Goal: Transaction & Acquisition: Purchase product/service

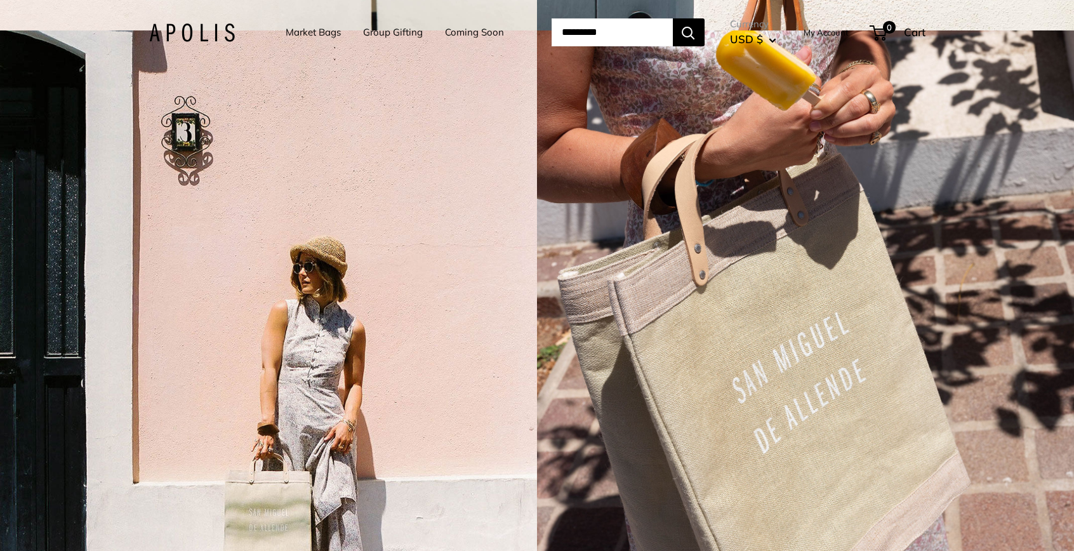
click at [295, 36] on link "Market Bags" at bounding box center [313, 32] width 55 height 18
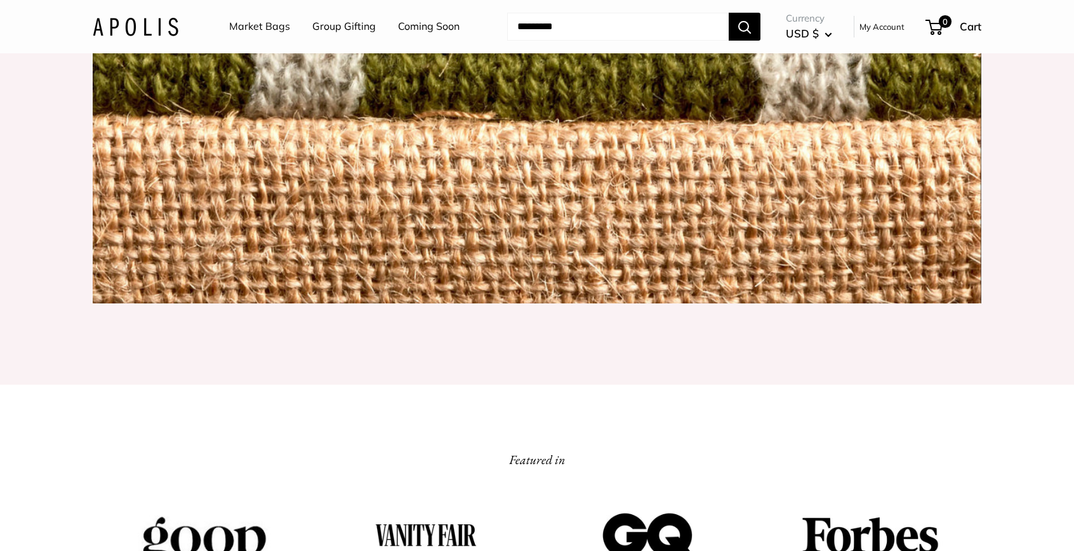
scroll to position [1376, 0]
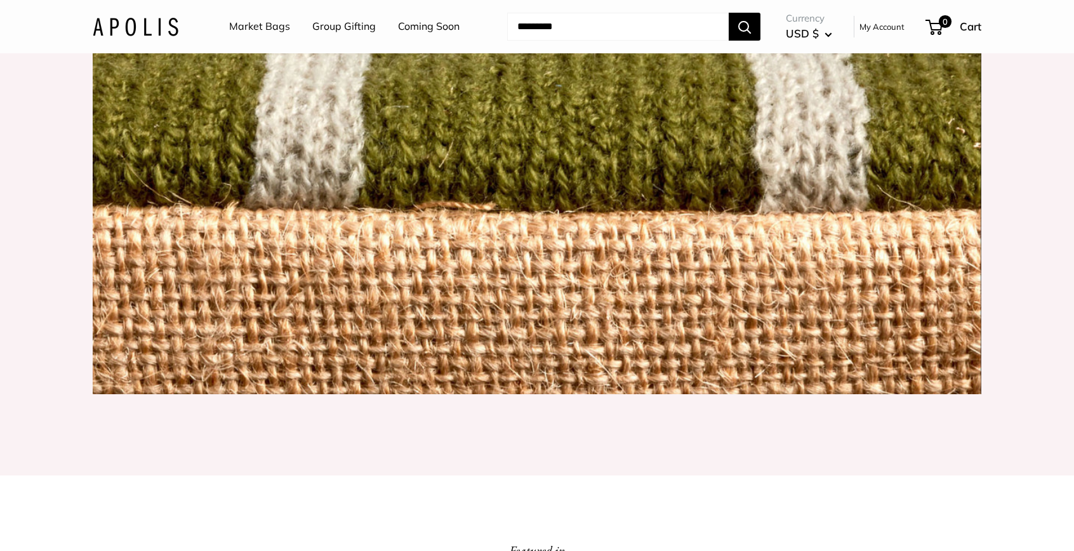
click at [258, 30] on link "Market Bags" at bounding box center [259, 26] width 61 height 19
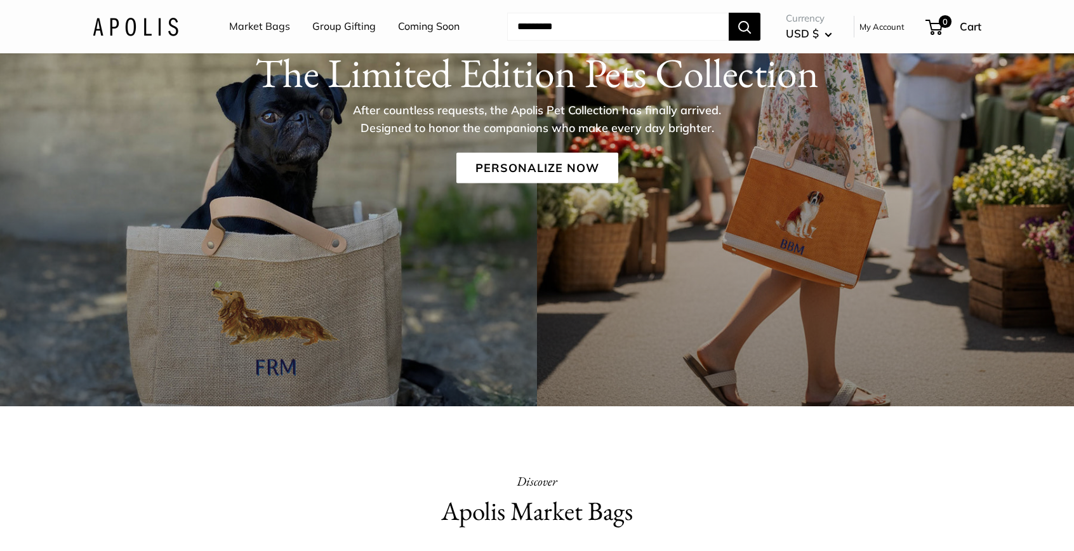
scroll to position [203, 0]
click at [511, 162] on link "Personalize Now" at bounding box center [537, 167] width 162 height 30
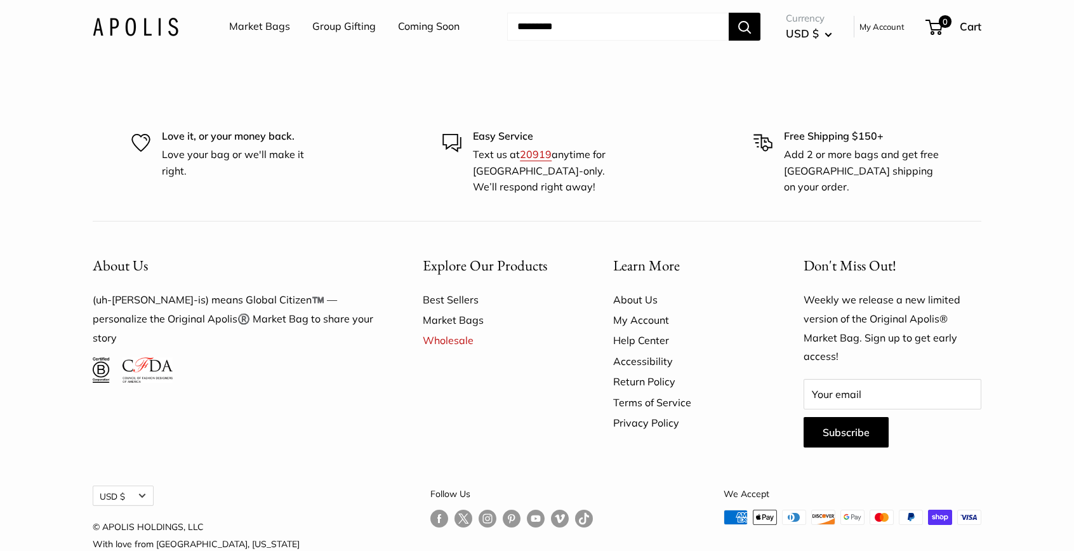
scroll to position [3260, 0]
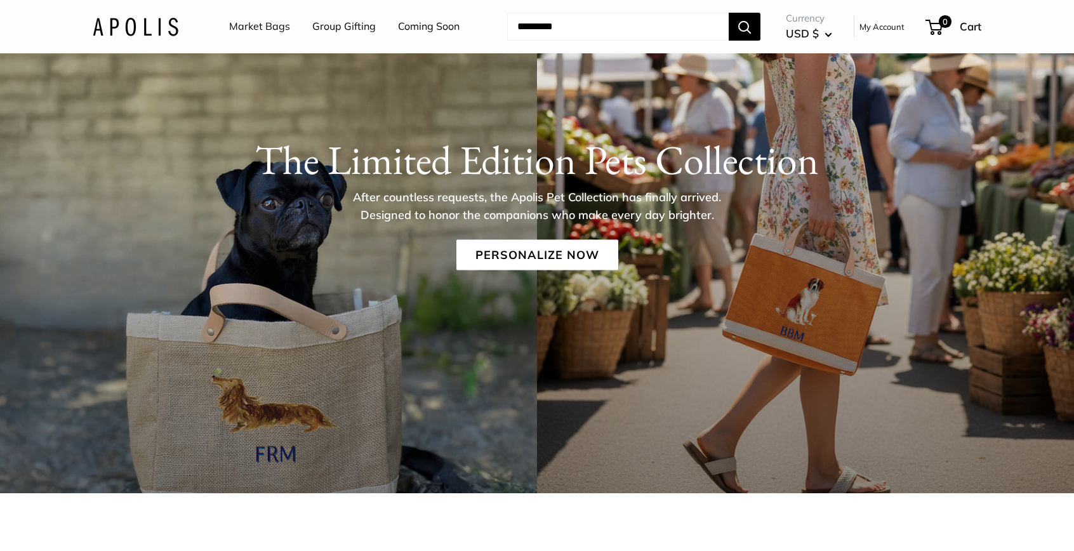
scroll to position [0, 0]
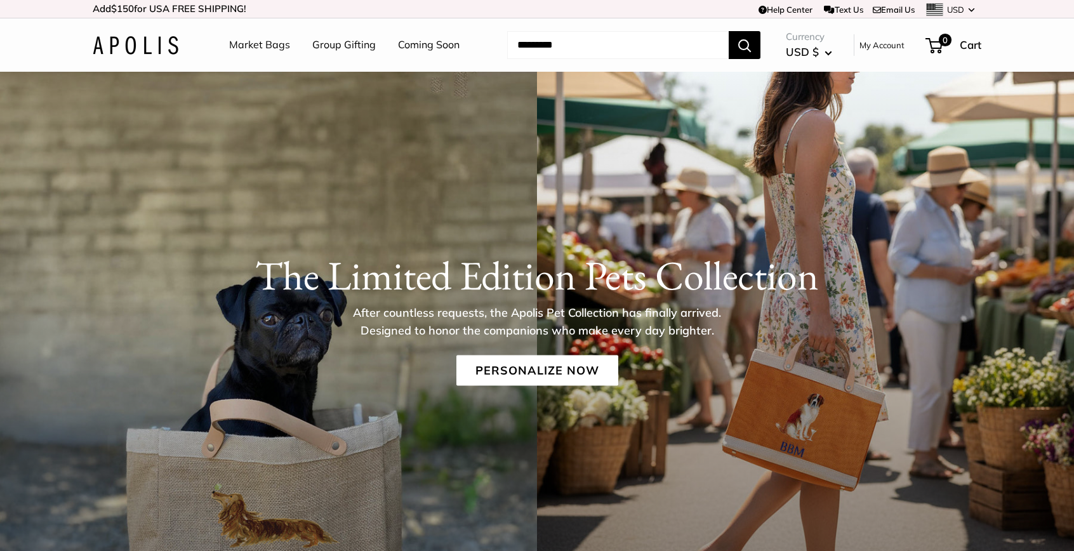
click at [532, 49] on input "Search..." at bounding box center [617, 45] width 221 height 28
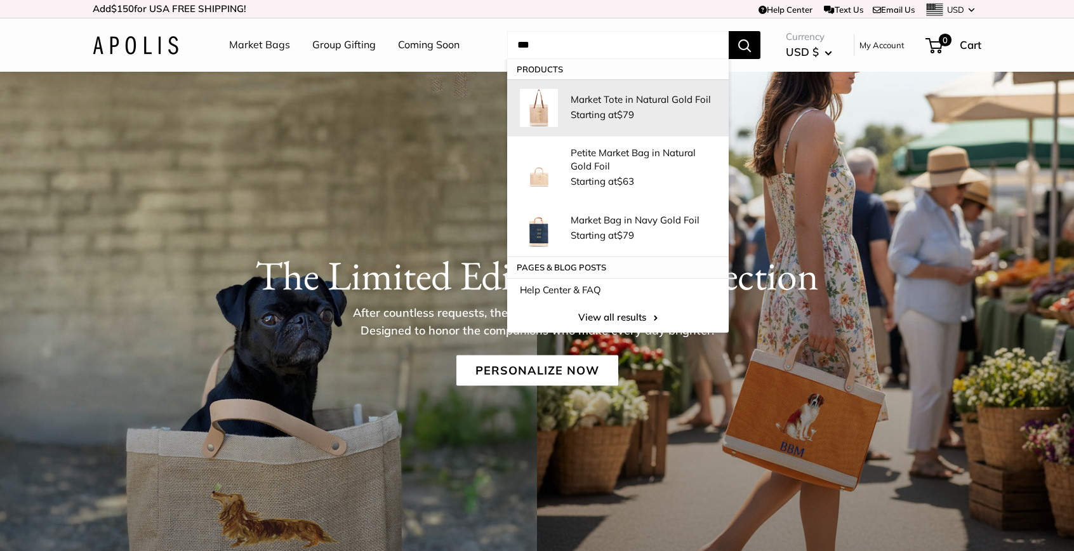
type input "***"
click at [655, 98] on p "Market Tote in Natural Gold Foil" at bounding box center [642, 99] width 145 height 13
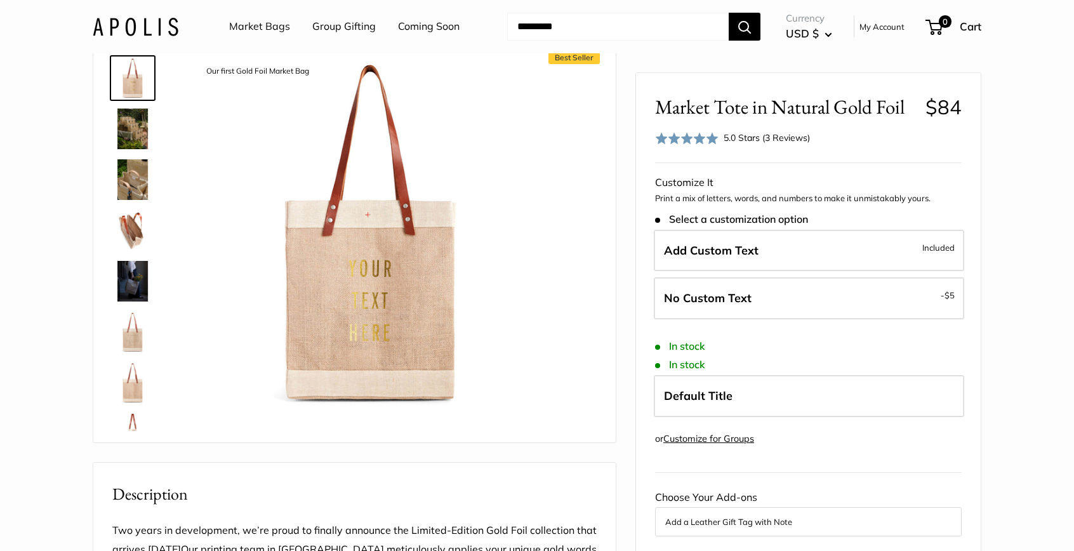
scroll to position [41, 0]
